Goal: Information Seeking & Learning: Understand process/instructions

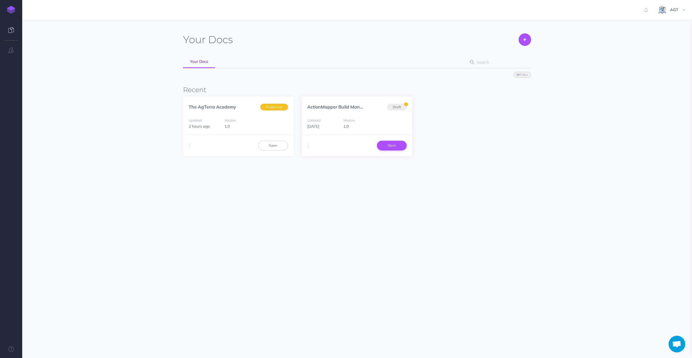
click at [395, 147] on link "Open" at bounding box center [392, 145] width 30 height 9
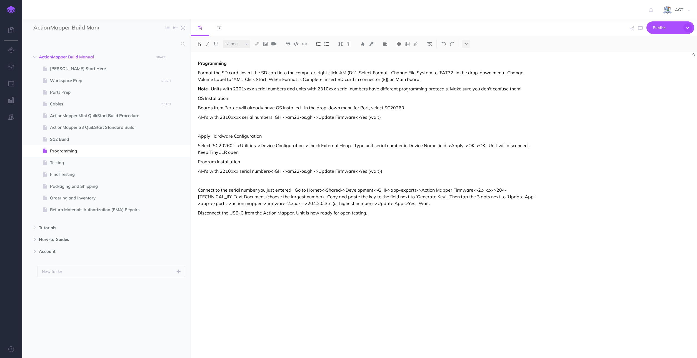
select select "null"
click at [358, 72] on p "Format the SD card. Insert the SD card into the computer, right click ‘AM (D:)’…" at bounding box center [368, 75] width 340 height 13
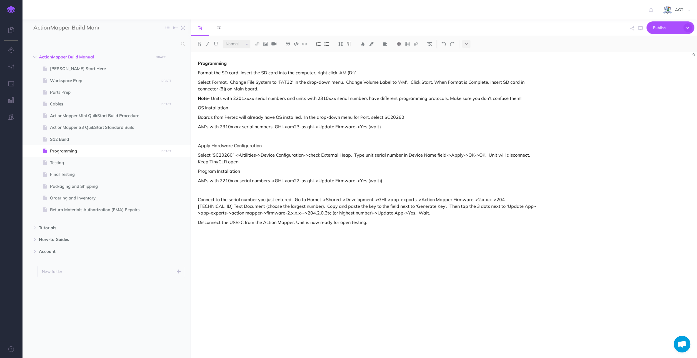
click at [344, 81] on p "Select Format. Change File System to 'FAT32' in the drop-down menu. Change Volu…" at bounding box center [368, 85] width 340 height 13
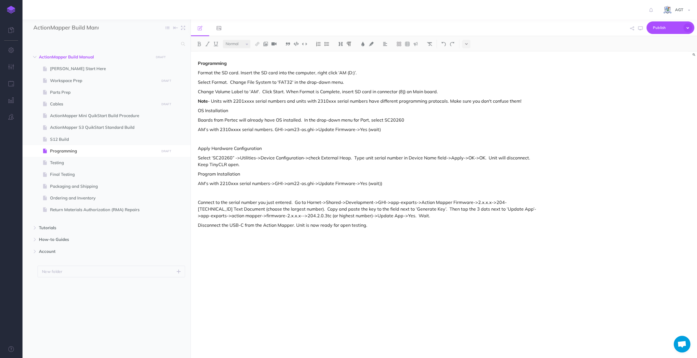
click at [232, 110] on p "OS Installation" at bounding box center [368, 110] width 340 height 7
click at [302, 120] on p "Boards from Pertec will already have OS installed. In the drop-down menu for Po…" at bounding box center [368, 119] width 340 height 7
click at [405, 120] on p "Boards from Pertec will already have OS installed. In the drop-down menu for Po…" at bounding box center [368, 119] width 340 height 7
click at [198, 130] on div "Programming Format the SD card. Insert the SD card into the computer, right cli…" at bounding box center [368, 201] width 354 height 301
click at [280, 129] on p "For AM’s with 2310xxxx serial numbers. GHI->am23-os.ghi->Update Firmware->Yes (…" at bounding box center [368, 129] width 340 height 7
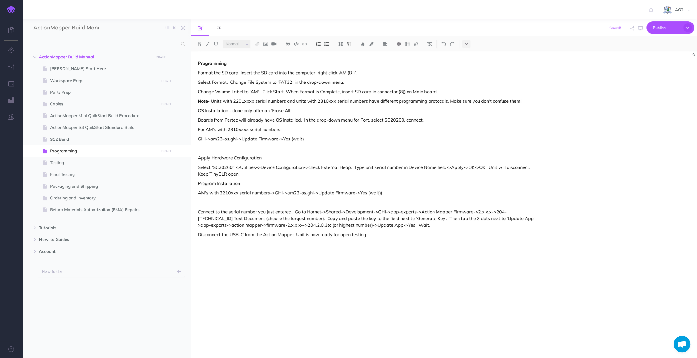
click at [288, 124] on div "Programming Format the SD card. Insert the SD card into the computer, right cli…" at bounding box center [368, 201] width 354 height 301
click at [288, 129] on p "For AM’s with 2310xxxx serial numbers:" at bounding box center [368, 129] width 340 height 7
drag, startPoint x: 384, startPoint y: 118, endPoint x: 401, endPoint y: 118, distance: 17.2
click at [401, 118] on p "Boards from Pertec will already have OS installed. In the drop-down menu for Po…" at bounding box center [368, 119] width 340 height 7
copy p "SC20260"
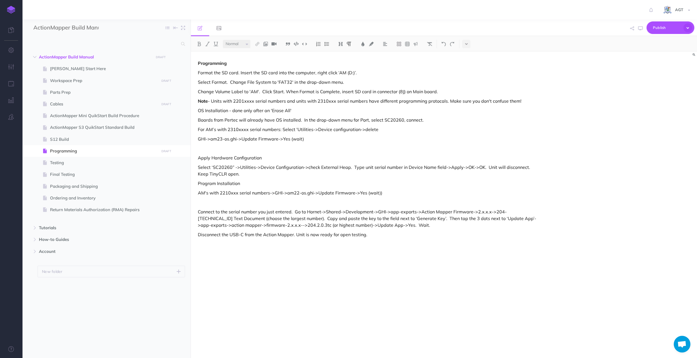
click at [383, 130] on p "For AM’s with 2310xxxx serial numbers: Select 'Utilities->Device configuration-…" at bounding box center [368, 129] width 340 height 7
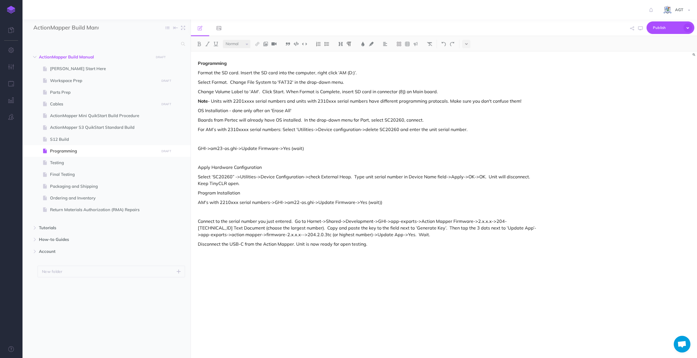
click at [468, 128] on p "For AM’s with 2310xxxx serial numbers: Select 'Utilities->Device configuration-…" at bounding box center [368, 129] width 340 height 7
click at [204, 137] on p at bounding box center [368, 138] width 340 height 7
drag, startPoint x: 204, startPoint y: 138, endPoint x: 201, endPoint y: 139, distance: 3.9
click at [201, 139] on p "In Hornet" at bounding box center [368, 138] width 340 height 7
click at [226, 138] on p "Open Hornet" at bounding box center [368, 138] width 340 height 7
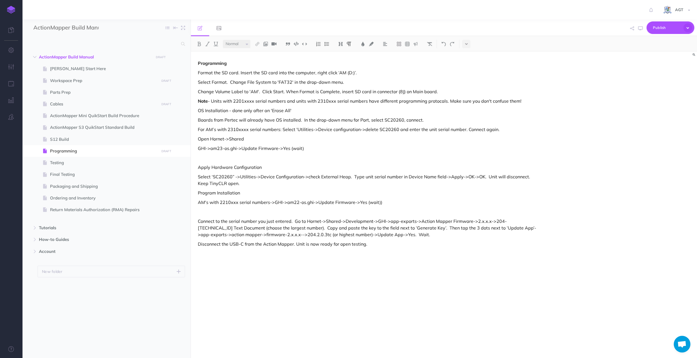
click at [259, 138] on p "Open Hornet->Shared" at bounding box center [368, 138] width 340 height 7
click at [261, 140] on p "Open Hornet->Shared->Develoemtnt" at bounding box center [368, 138] width 340 height 7
click at [280, 139] on p "Open Hornet->Shared->Developemtnt" at bounding box center [368, 138] width 340 height 7
click at [283, 139] on p "Open Hornet->Shared->Development->" at bounding box center [368, 138] width 340 height 7
click at [303, 137] on p "Open Hornet->Shared->Development->GHI" at bounding box center [368, 138] width 340 height 7
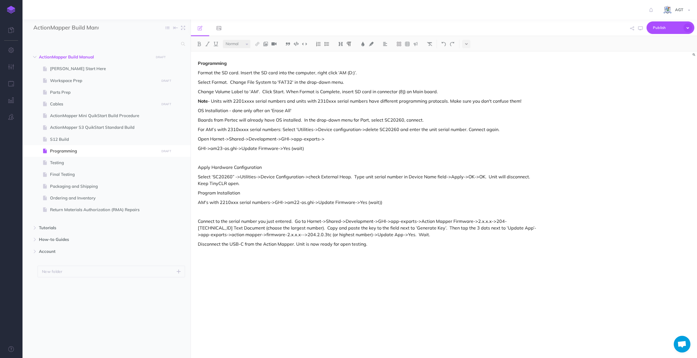
click at [339, 148] on p "GHI->am23-os.ghi->Update Firmware->Yes (wait)" at bounding box center [368, 148] width 340 height 7
click at [339, 140] on p "Open Hornet->Shared->Development->GHI->app-exports->" at bounding box center [368, 138] width 340 height 7
click at [393, 134] on div "Programming Format the SD card. Insert the SD card into the computer, right cli…" at bounding box center [368, 201] width 354 height 301
click at [399, 141] on p "Open Hornet->Shared->Development->GHI->app-exports->actionmapper-firmware->3.x.…" at bounding box center [368, 138] width 340 height 7
click at [461, 139] on p "Open Hornet->Shared->Development->GHI->app-exports->actionmapper-firmware->3.x.…" at bounding box center [368, 138] width 340 height 7
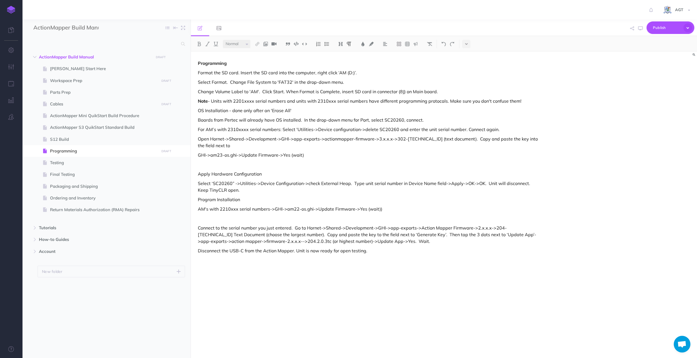
click at [220, 143] on p "Open Hornet->Shared->Development->GHI->app-exports->actionmapper-firmware->3.x.…" at bounding box center [368, 141] width 340 height 13
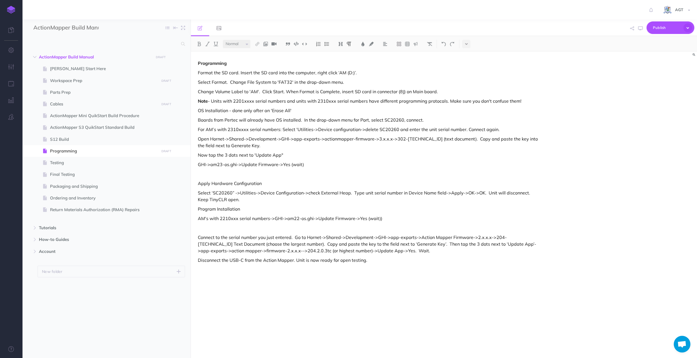
click at [287, 155] on p "Now tap the 3 dots next to 'Update App"" at bounding box center [368, 154] width 340 height 7
click at [288, 156] on p "Now tap the 3 dots next to 'Update App"" at bounding box center [368, 154] width 340 height 7
click at [283, 156] on p "Now tap the 3 dots next to 'Update App"\\Hornet\Shared\Development\GHI\app-expo…" at bounding box center [368, 154] width 340 height 7
click at [456, 155] on p "Now tap the 3 dots next to 'Update App"->Hornet\Shared\Development\GHI\app-expo…" at bounding box center [368, 154] width 340 height 7
click at [474, 156] on p "Now tap the 3 dots next to 'Update App"->Hornet\Shared\Development\GHI\app-expo…" at bounding box center [368, 154] width 340 height 7
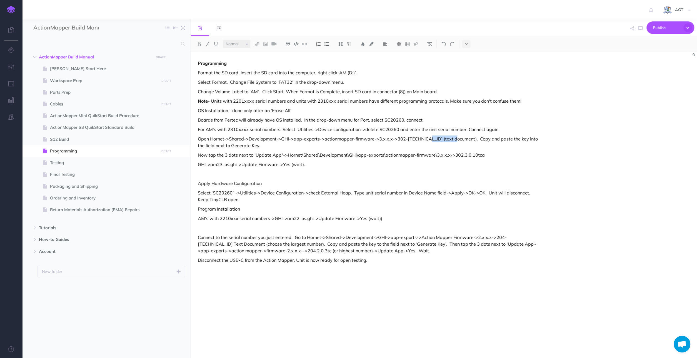
drag, startPoint x: 419, startPoint y: 139, endPoint x: 449, endPoint y: 139, distance: 30.0
click at [449, 139] on p "Open Hornet->Shared->Development->GHI->app-exports->actionmapper-firmware->3.x.…" at bounding box center [368, 141] width 340 height 13
click at [482, 157] on p "Now tap the 3 dots next to 'Update App"->Hornet\Shared\Development\GHI\app-expo…" at bounding box center [368, 154] width 340 height 7
click at [478, 154] on p "Now tap the 3 dots next to 'Update App"->Hornet\Shared\Development\GHI\app-expo…" at bounding box center [368, 154] width 340 height 7
click at [297, 108] on p "OS Installation - done only after an 'Erase All'" at bounding box center [368, 110] width 340 height 7
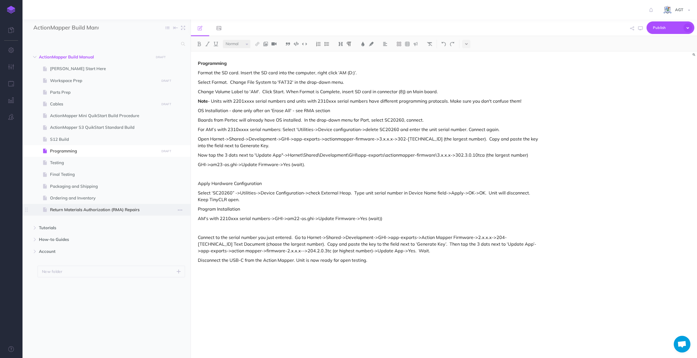
click at [76, 207] on span "Return Materials Authorization (RMA) Repairs" at bounding box center [103, 209] width 107 height 7
select select "null"
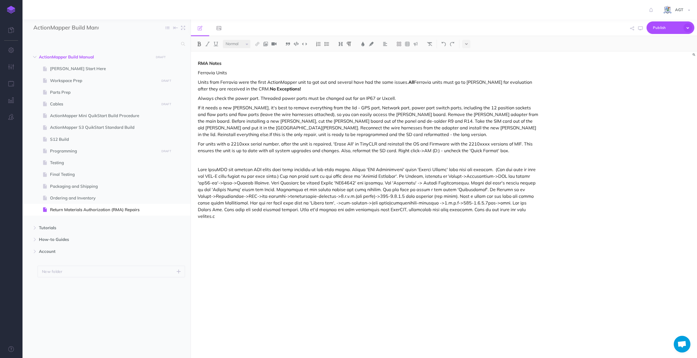
click at [358, 169] on p at bounding box center [368, 192] width 340 height 53
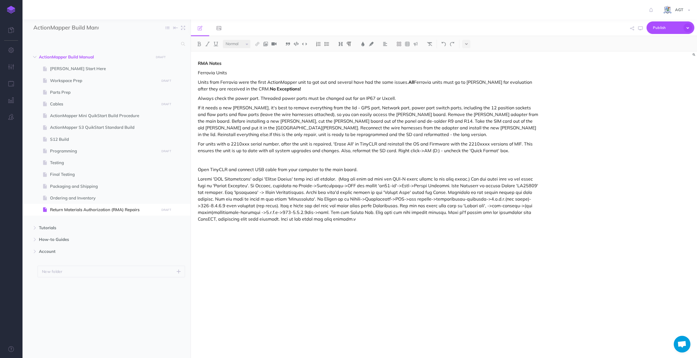
click at [479, 179] on p at bounding box center [368, 198] width 340 height 47
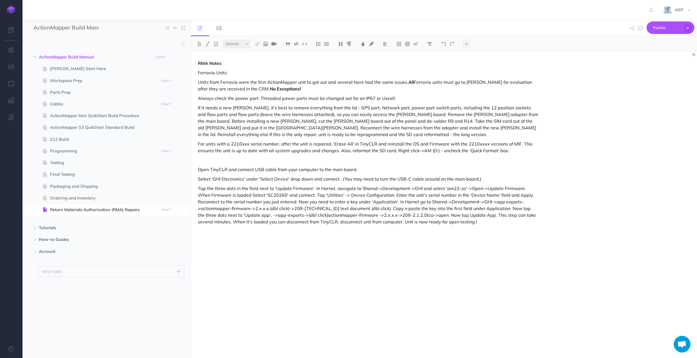
click at [314, 186] on p "Tap the three dots in the field next to 'Update Firmware'. In Hornet, navigate …" at bounding box center [368, 205] width 340 height 40
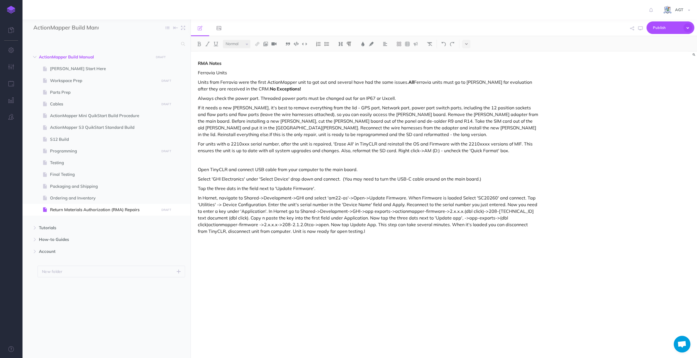
click at [325, 197] on p "In Hornet, navigate to Shared->Development->GHI and select 'am22-os'->Open->Upd…" at bounding box center [368, 214] width 340 height 40
click at [384, 197] on p "In Hornet, navigate to Shared->Development->GHI->am22-os->Open->Update Firmware…" at bounding box center [368, 214] width 340 height 40
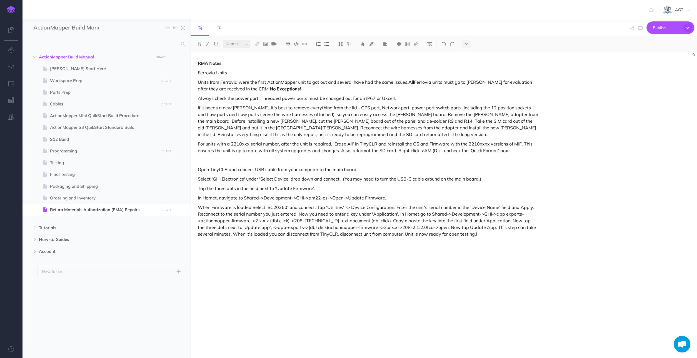
click at [316, 204] on p "When Firmware is loaded Select 'SC20260' and connect. Tap 'Utilities' -> Device…" at bounding box center [368, 220] width 340 height 33
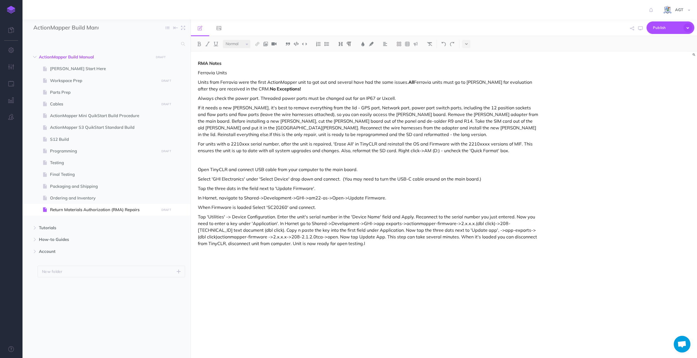
click at [413, 217] on p "Tap 'Utilities' -> Device Configuration. Enter the unit's serial number in the …" at bounding box center [368, 229] width 340 height 33
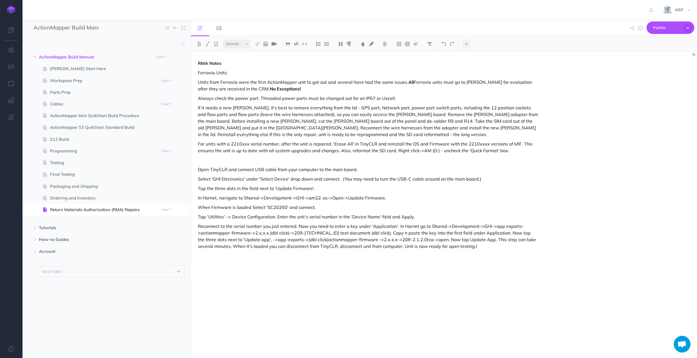
click at [297, 225] on p "Reconnect to the serial number you just entered. Now you need to enter a key un…" at bounding box center [368, 236] width 340 height 27
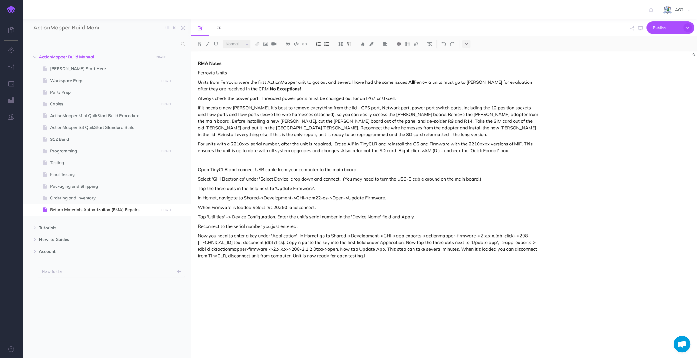
click at [251, 242] on p "Now you need to enter a key under 'Application'. In Hornet go to Shared->Develo…" at bounding box center [368, 245] width 340 height 27
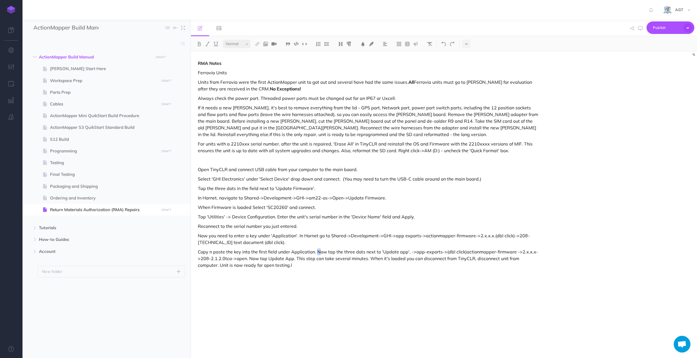
click at [318, 249] on p "Copy n paste the key into the first field under Application. Now tap the three …" at bounding box center [368, 258] width 340 height 20
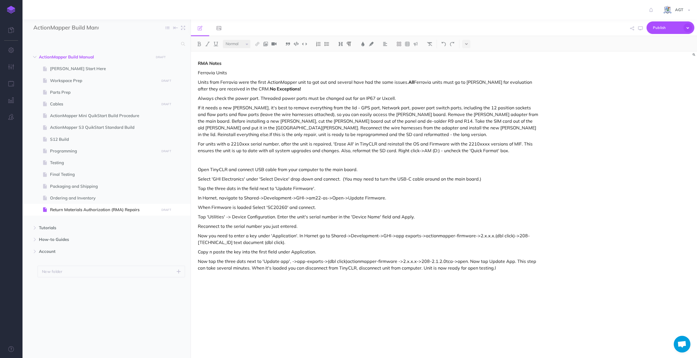
click at [343, 261] on p "Now tap the three dots next to 'Update app', ->app-exports->(dbl click)actionma…" at bounding box center [368, 264] width 340 height 13
click at [396, 195] on p "In Hornet, navigate to Shared->Development->GHI->am22-os->Open->Update Firmware." at bounding box center [368, 197] width 340 height 7
drag, startPoint x: 383, startPoint y: 198, endPoint x: 395, endPoint y: 198, distance: 12.2
click at [395, 198] on p "In Hornet, navigate to Shared->Development->GHI->am22-os->Open->Update Firmware…" at bounding box center [368, 197] width 340 height 7
click at [200, 43] on img at bounding box center [199, 44] width 5 height 4
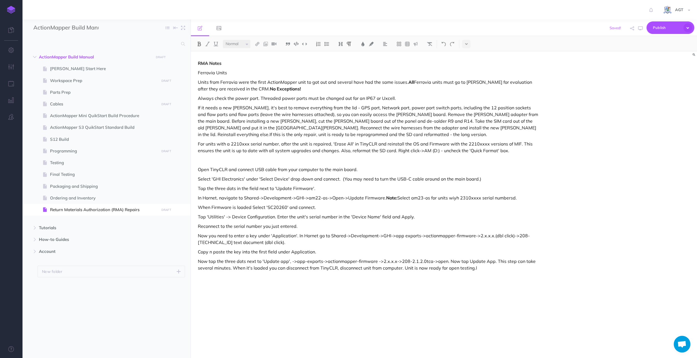
click at [564, 191] on div "RMA Notes Ferrovia Units Units from Ferrovia were the first ActionMapper unit t…" at bounding box center [444, 204] width 506 height 306
click at [455, 199] on p "In Hornet, navigate to Shared->Development->GHI->am22-os->Open->Update Firmware…" at bounding box center [368, 197] width 340 height 7
click at [512, 198] on p "In Hornet, navigate to Shared->Development->GHI->am22-os->Open->Update Firmware…" at bounding box center [368, 197] width 340 height 7
click at [257, 241] on p "Now you need to enter a key under 'Application'. In Hornet go to Shared->Develo…" at bounding box center [368, 238] width 340 height 13
click at [261, 244] on p "Now you need to enter a key under 'Application'. In Hornet go to Shared->Develo…" at bounding box center [368, 238] width 340 height 13
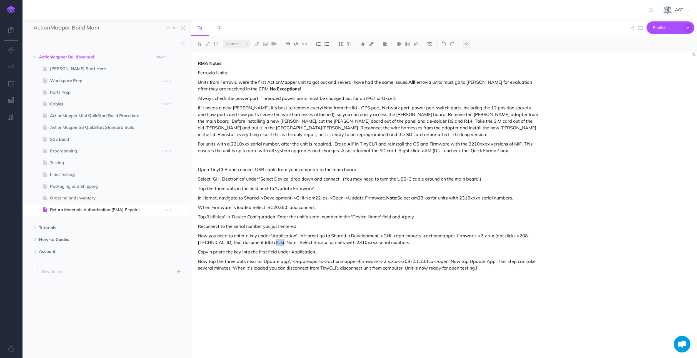
drag, startPoint x: 261, startPoint y: 242, endPoint x: 250, endPoint y: 243, distance: 11.1
click at [250, 243] on p "Now you need to enter a key under 'Application'. In Hornet go to Shared->Develo…" at bounding box center [368, 238] width 340 height 13
click at [199, 42] on img at bounding box center [199, 44] width 5 height 4
click at [271, 311] on div "RMA Notes Ferrovia Units Units from Ferrovia were the first ActionMapper unit t…" at bounding box center [368, 201] width 354 height 301
click at [444, 259] on p "Now tap the three dots next to 'Update app', ->app-exports->actionmapper-firmwa…" at bounding box center [368, 264] width 340 height 13
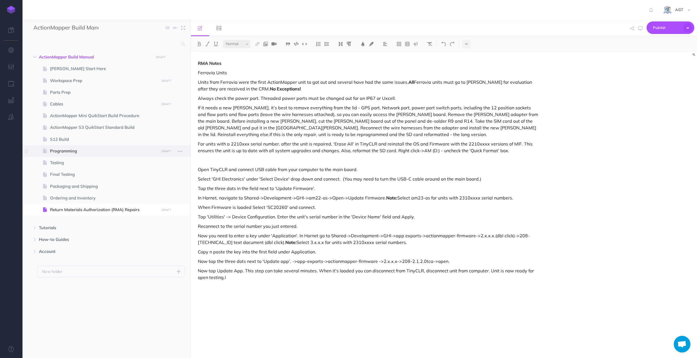
click at [74, 150] on span "Programming" at bounding box center [103, 151] width 107 height 7
select select "null"
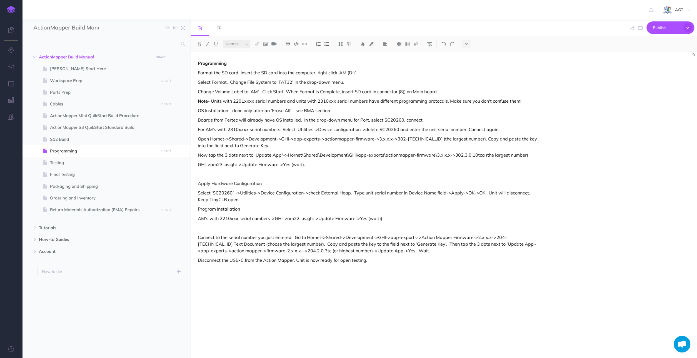
click at [232, 233] on div "Programming Format the SD card. Insert the SD card into the computer, right cli…" at bounding box center [368, 201] width 354 height 301
click at [232, 224] on div "Programming Format the SD card. Insert the SD card into the computer, right cli…" at bounding box center [368, 201] width 354 height 301
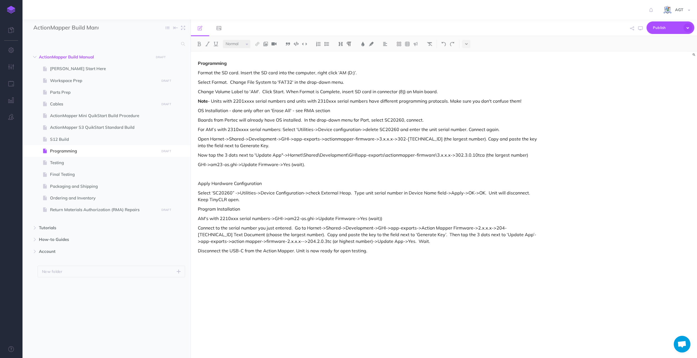
click at [224, 217] on p "AM's with 2210xxx serial numbers->GHI->am22-os.ghi->Update Firmware->Yes (wait))" at bounding box center [368, 218] width 340 height 7
click at [297, 219] on p "AM's with 2310xxx serial numbers->GHI->am22-os.ghi->Update Firmware->Yes (wait))" at bounding box center [368, 218] width 340 height 7
click at [475, 226] on p "Connect to the serial number you just entered. Go to Hornet->Shared->Developmen…" at bounding box center [368, 234] width 340 height 20
click at [491, 228] on p "Connect to the serial number you just entered. Go to Hornet->Shared->Developmen…" at bounding box center [368, 234] width 340 height 20
drag, startPoint x: 492, startPoint y: 229, endPoint x: 515, endPoint y: 226, distance: 22.9
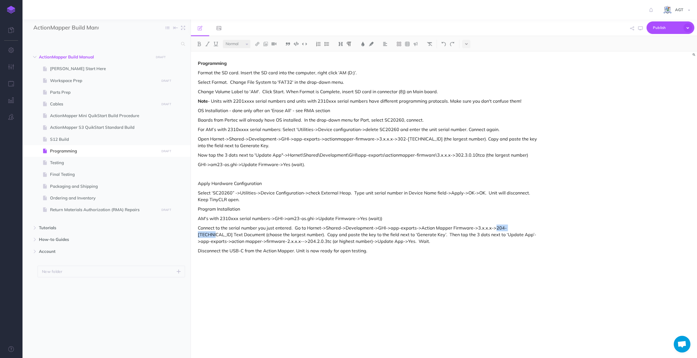
click at [515, 226] on p "Connect to the serial number you just entered. Go to Hornet->Shared->Developmen…" at bounding box center [368, 234] width 340 height 20
click at [280, 234] on p "Connect to the serial number you just entered. Go to Hornet->Shared->Developmen…" at bounding box center [368, 234] width 340 height 20
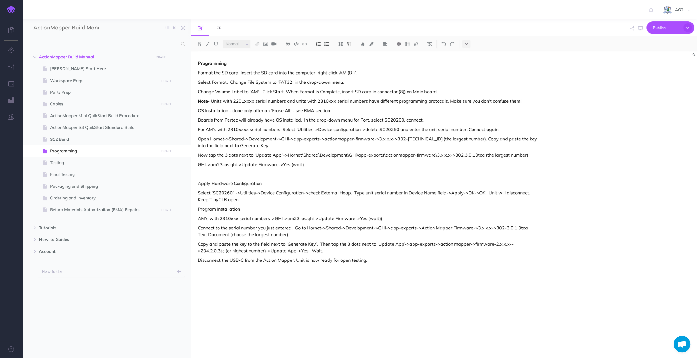
click at [319, 244] on p "Copy and paste the key to the field next to ‘Generate Key’. Then tap the 3 dots…" at bounding box center [368, 246] width 340 height 13
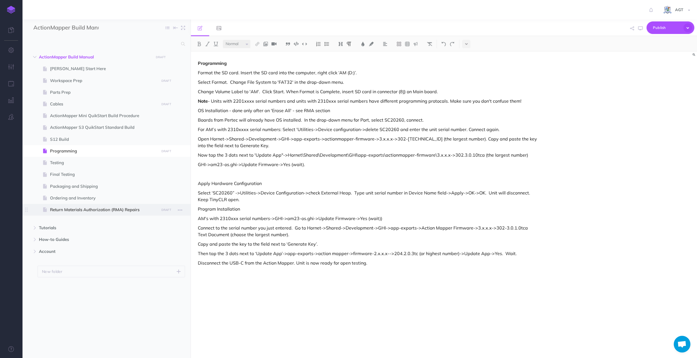
click at [53, 210] on span "Return Materials Authorization (RMA) Repairs" at bounding box center [103, 209] width 107 height 7
select select "null"
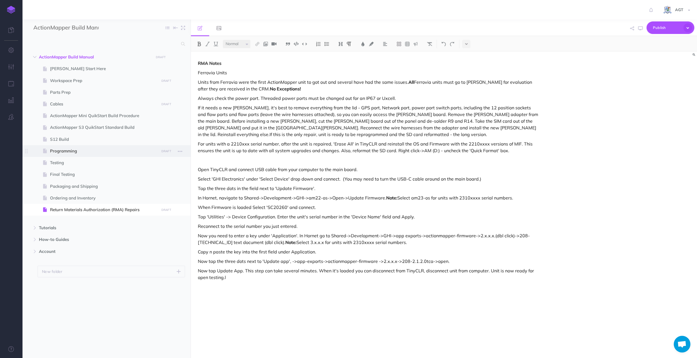
click at [71, 150] on span "Programming" at bounding box center [103, 151] width 107 height 7
select select "null"
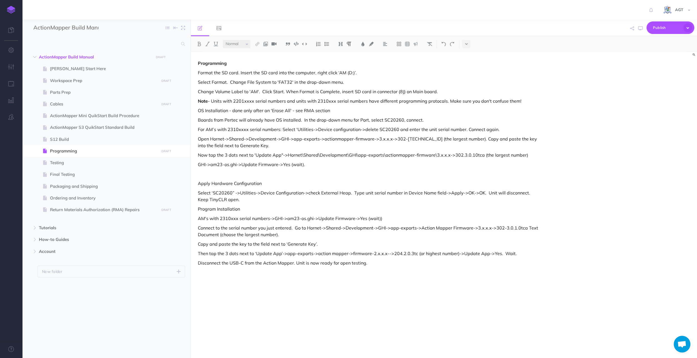
click at [198, 262] on p "Disconnect the USB-C from the Action Mapper. Unit is now ready for open testing." at bounding box center [368, 262] width 340 height 7
drag, startPoint x: 415, startPoint y: 260, endPoint x: 416, endPoint y: 272, distance: 12.0
click at [416, 272] on p "Once the program is loadede, disconnect from TinyCLR and computer. Unit is now …" at bounding box center [368, 265] width 340 height 13
click at [256, 261] on p "Once the program is loadede, disconnect from TinyCLR and computer. Unit is now …" at bounding box center [368, 262] width 340 height 7
click at [57, 164] on span "Testing" at bounding box center [103, 162] width 107 height 7
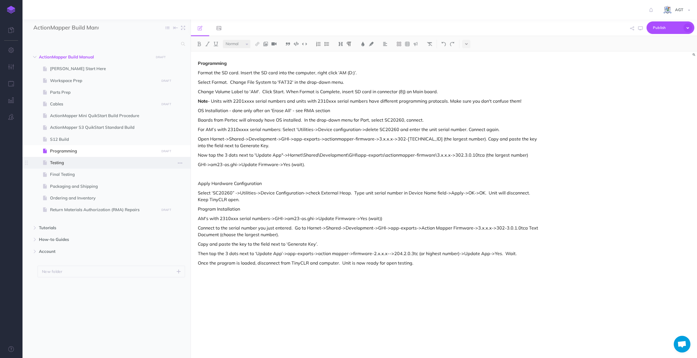
select select "null"
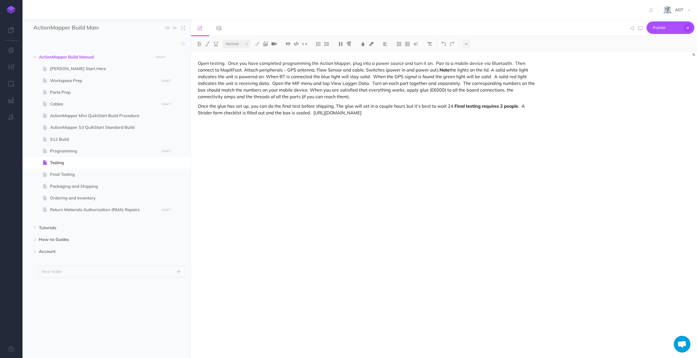
click at [329, 62] on p "Open testing. Once you have completed programming the Action Mapper, plug into …" at bounding box center [368, 80] width 340 height 40
click at [361, 64] on p "Open testing. Once you have completed programming the ActionMapper, plug into a…" at bounding box center [368, 80] width 340 height 40
click at [121, 173] on span "Final Testing" at bounding box center [103, 174] width 107 height 7
select select "null"
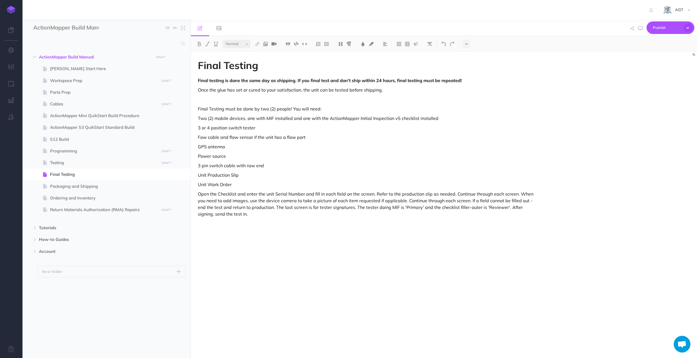
click at [198, 125] on p "3 or 4 position switch tester" at bounding box center [368, 127] width 340 height 7
click at [378, 201] on p "Open the Checklist and enter the unit Serial Number and fill in each field on t…" at bounding box center [368, 203] width 340 height 27
click at [98, 207] on span "Return Materials Authorization (RMA) Repairs" at bounding box center [103, 209] width 107 height 7
select select "null"
